Goal: Complete application form

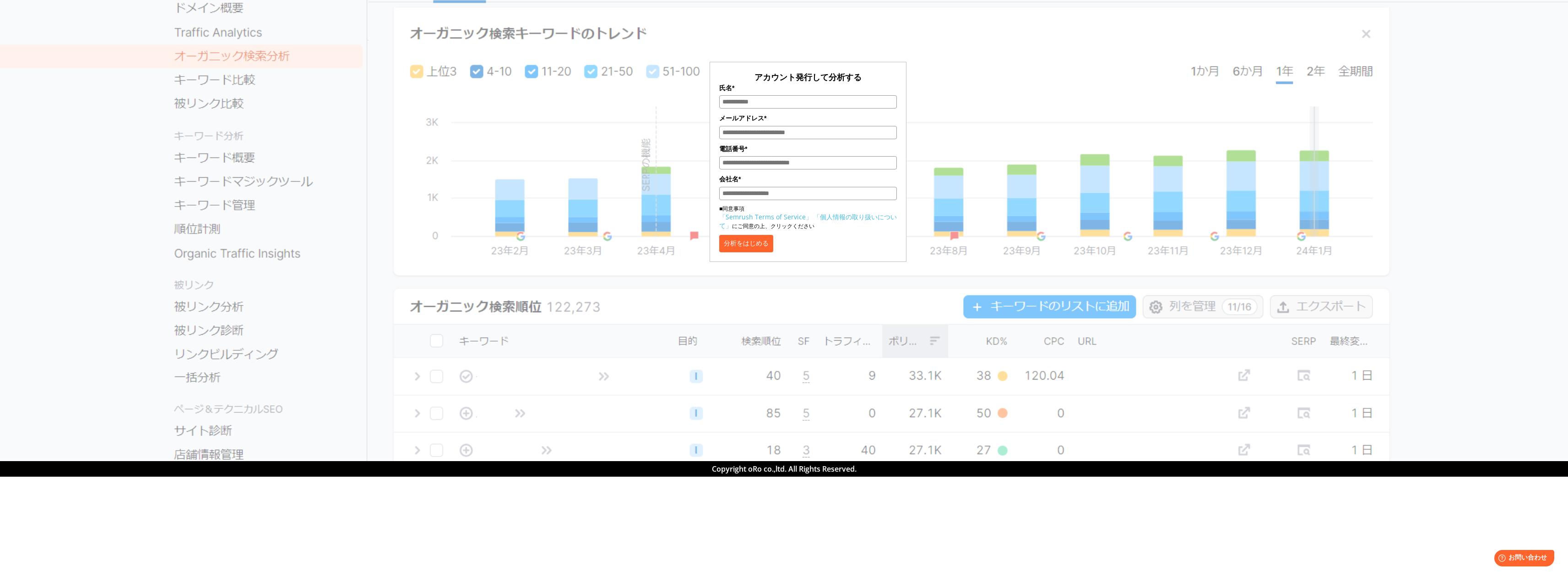
click at [790, 104] on input "氏名*" at bounding box center [808, 102] width 178 height 13
click at [798, 219] on link "「Semrush Terms of Service」" at bounding box center [766, 217] width 93 height 9
click at [796, 100] on input "氏名*" at bounding box center [808, 102] width 178 height 13
click at [954, 116] on div "アカウント発行して分析する 氏名* メールアドレス* 電話番号* 会社名* ■同意事項 「Semrush Terms of Service」 「個人情報の取り…" at bounding box center [808, 136] width 458 height 250
click at [844, 103] on input "氏名*" at bounding box center [808, 102] width 178 height 13
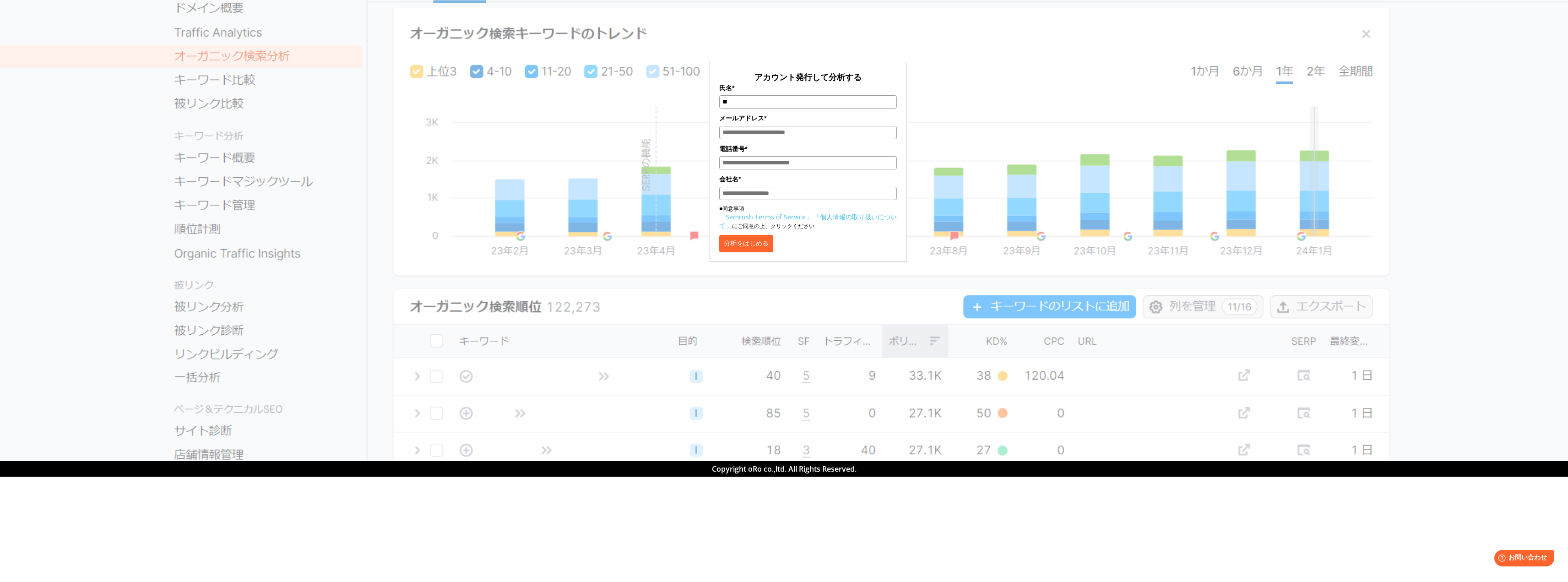
type input "*"
type input "****"
